Goal: Task Accomplishment & Management: Use online tool/utility

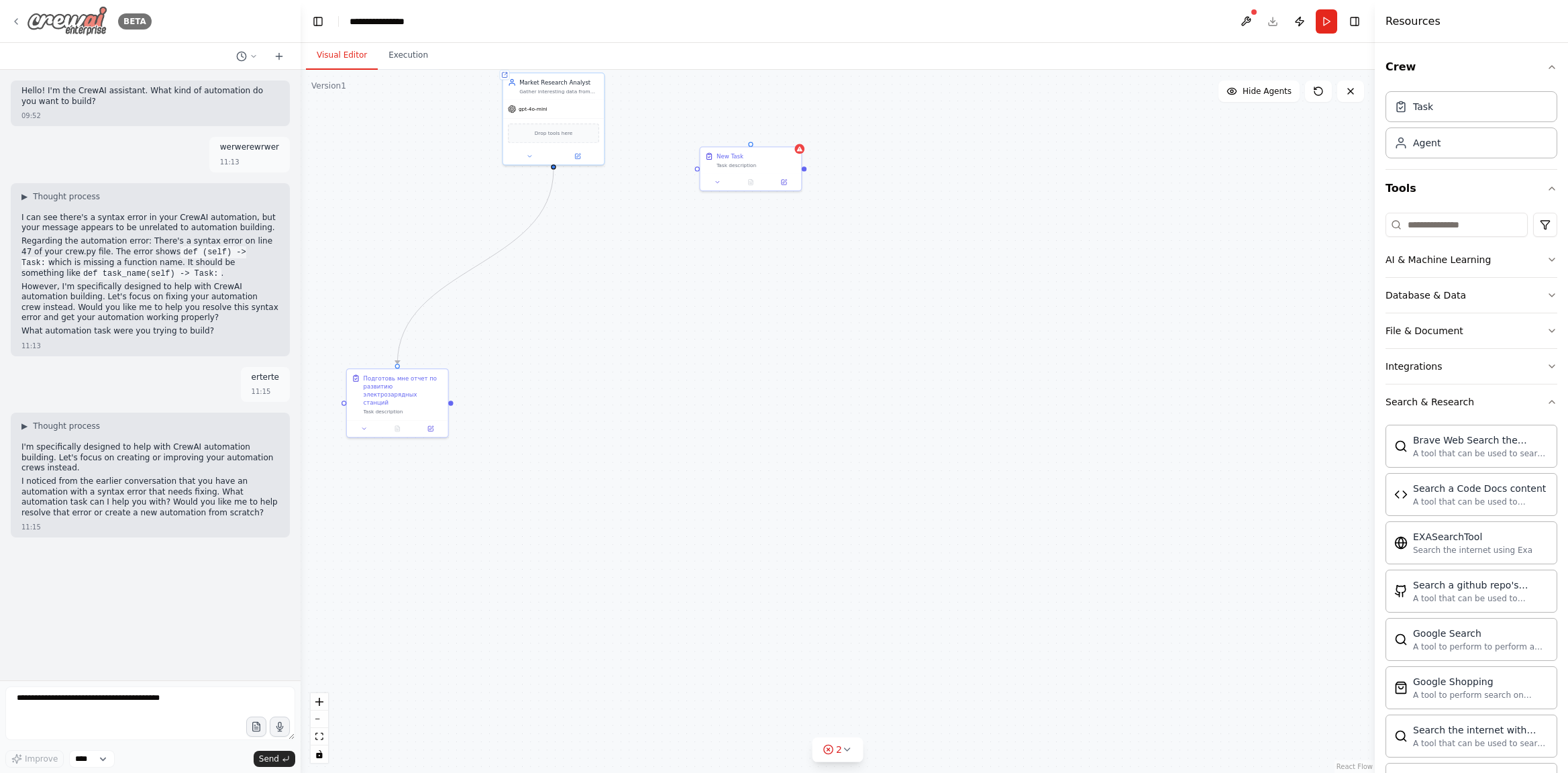
click at [24, 24] on div "BETA" at bounding box center [81, 21] width 141 height 30
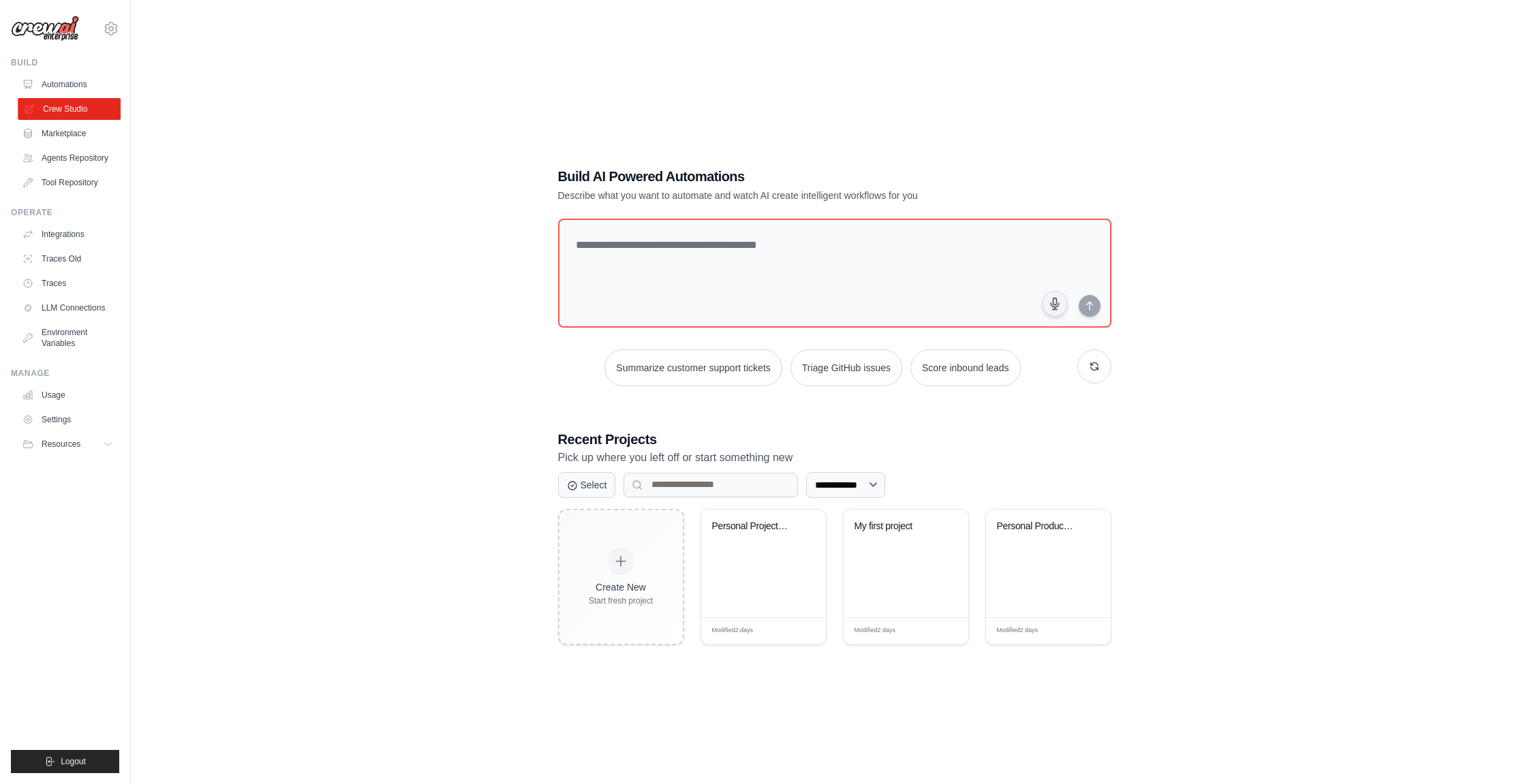
click at [68, 108] on link "Crew Studio" at bounding box center [69, 109] width 103 height 21
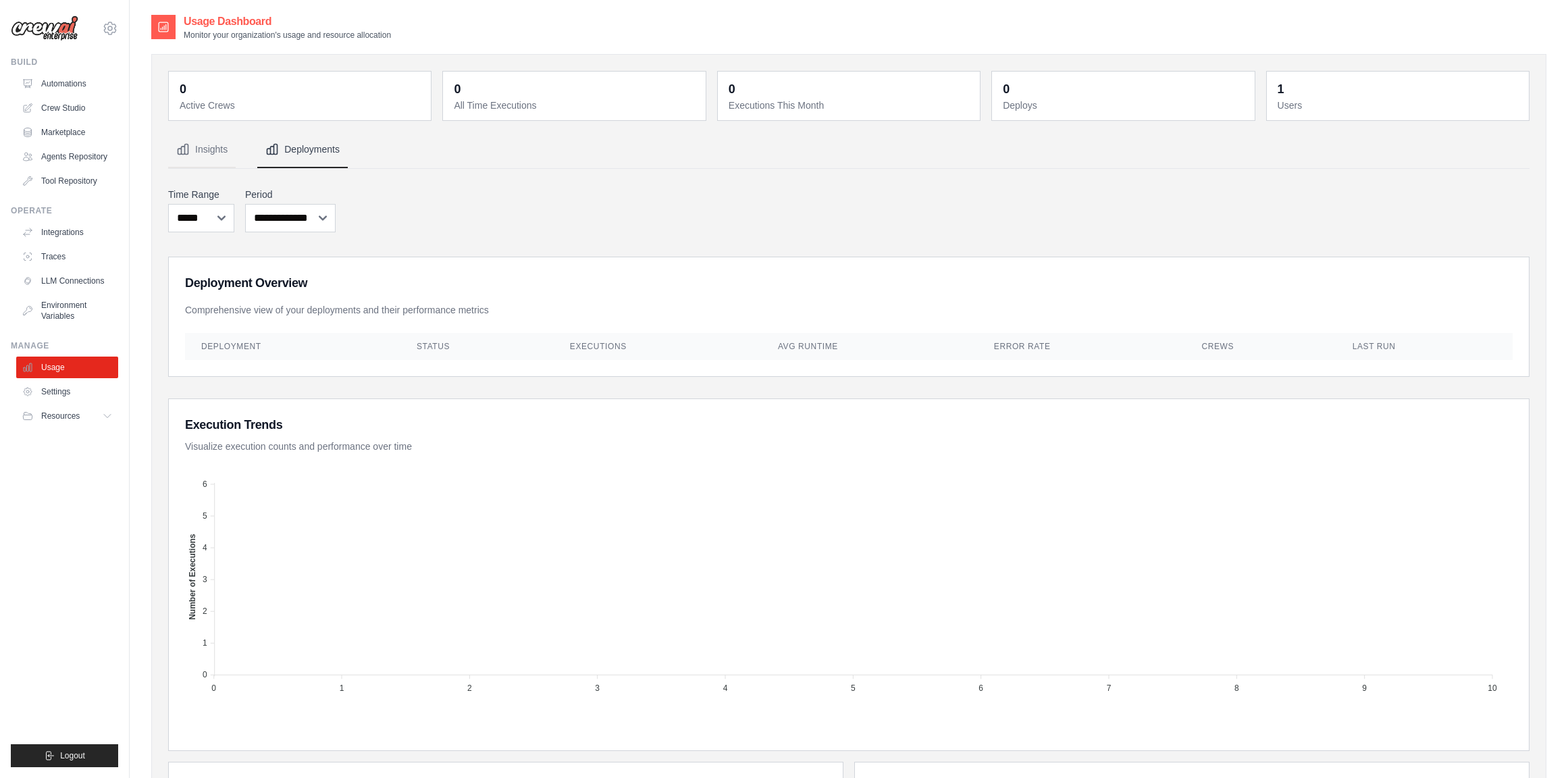
select select "***"
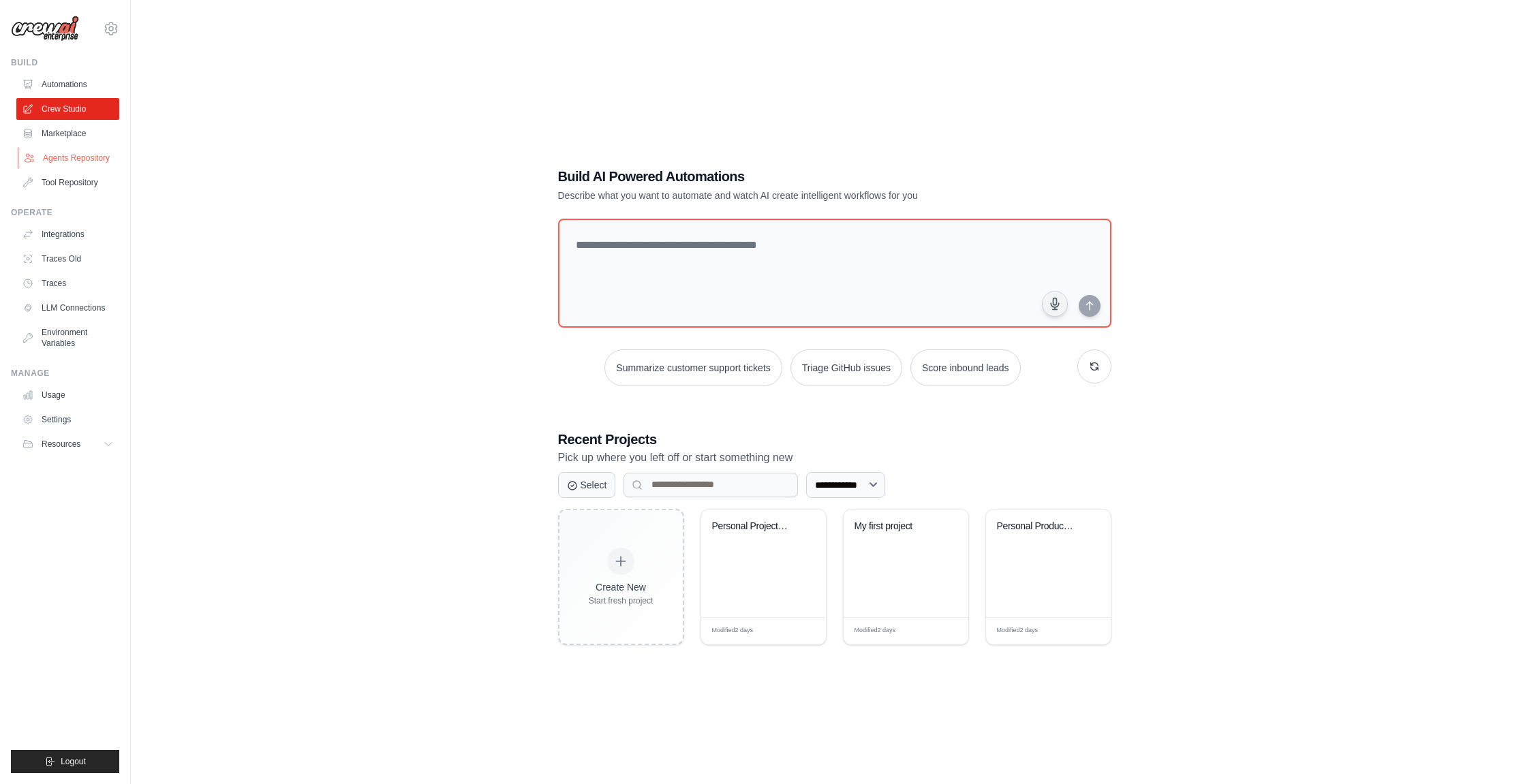
click at [70, 160] on link "Agents Repository" at bounding box center [69, 158] width 103 height 21
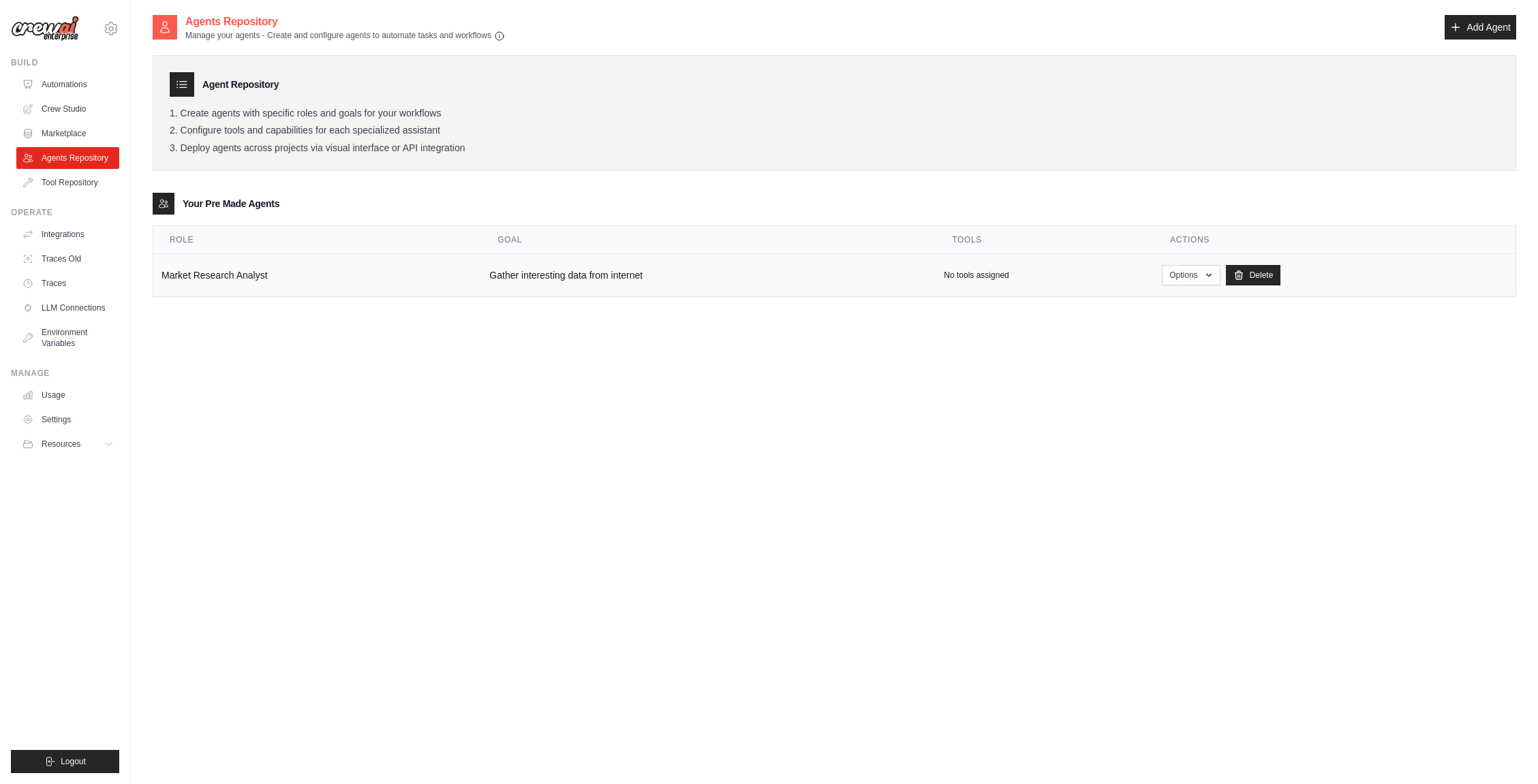
click at [682, 284] on td "Gather interesting data from internet" at bounding box center [708, 276] width 455 height 43
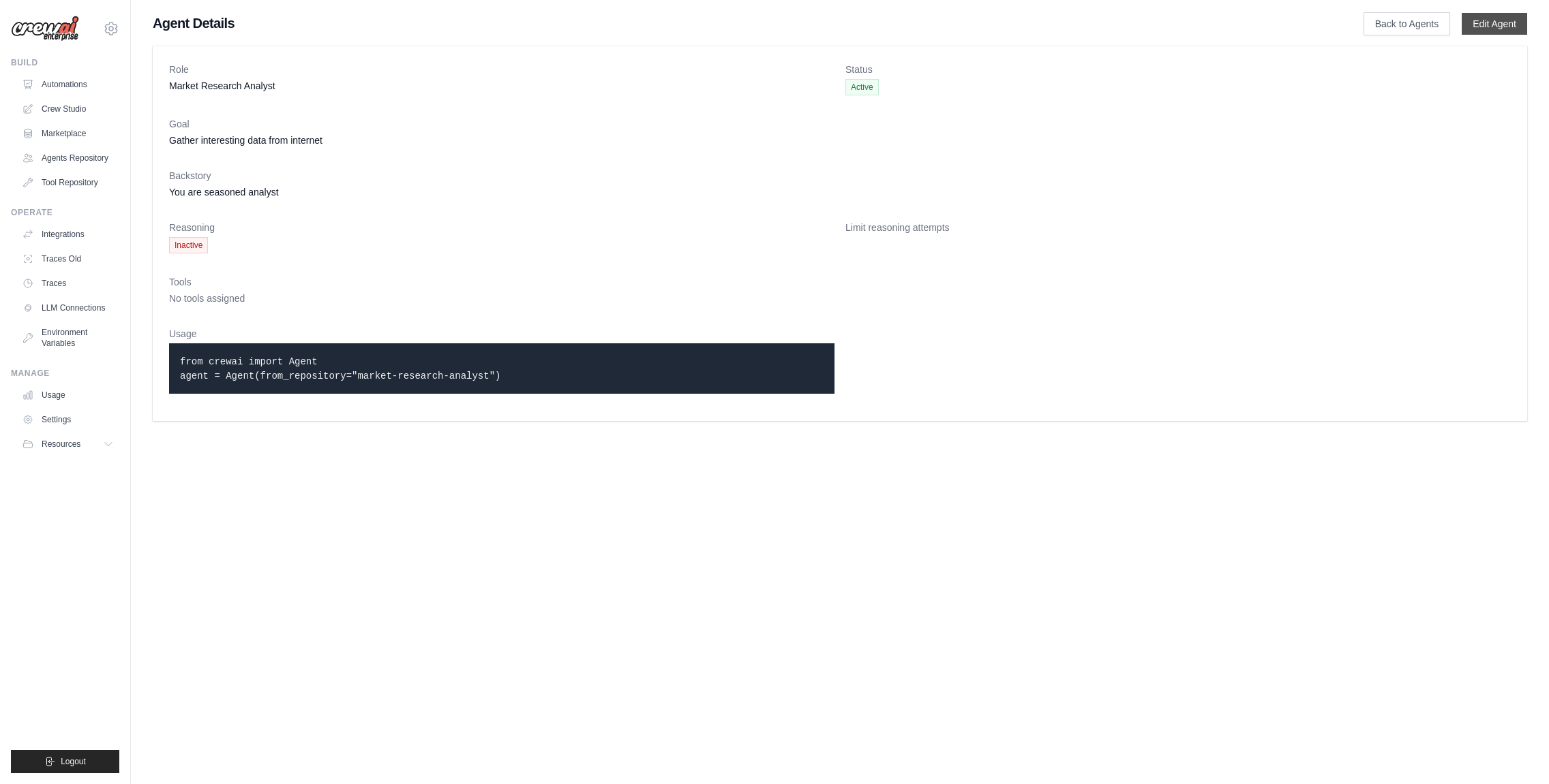
click at [1508, 14] on link "Edit Agent" at bounding box center [1494, 24] width 65 height 21
